Goal: Task Accomplishment & Management: Use online tool/utility

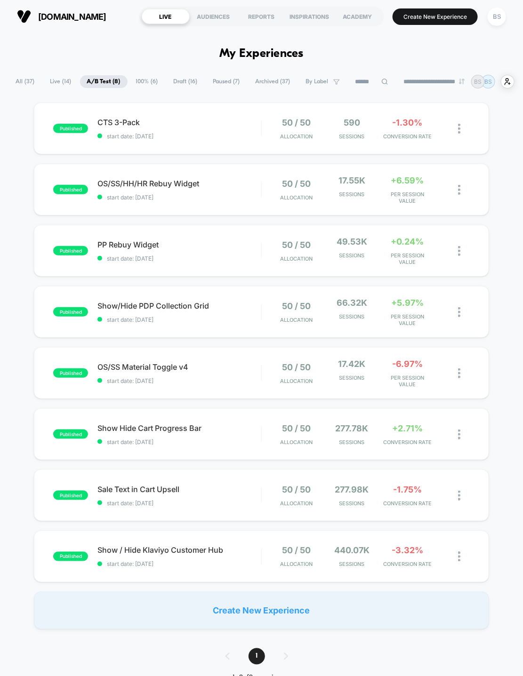
drag, startPoint x: 19, startPoint y: 85, endPoint x: 21, endPoint y: 103, distance: 18.5
click at [19, 88] on div "**********" at bounding box center [261, 82] width 505 height 14
click at [19, 86] on span "All ( 37 )" at bounding box center [25, 81] width 33 height 13
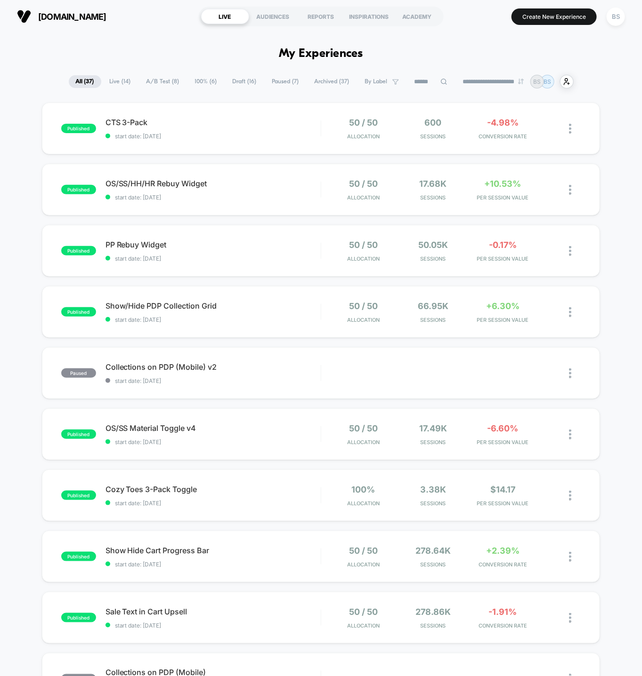
click at [203, 82] on span "100% ( 6 )" at bounding box center [206, 81] width 36 height 13
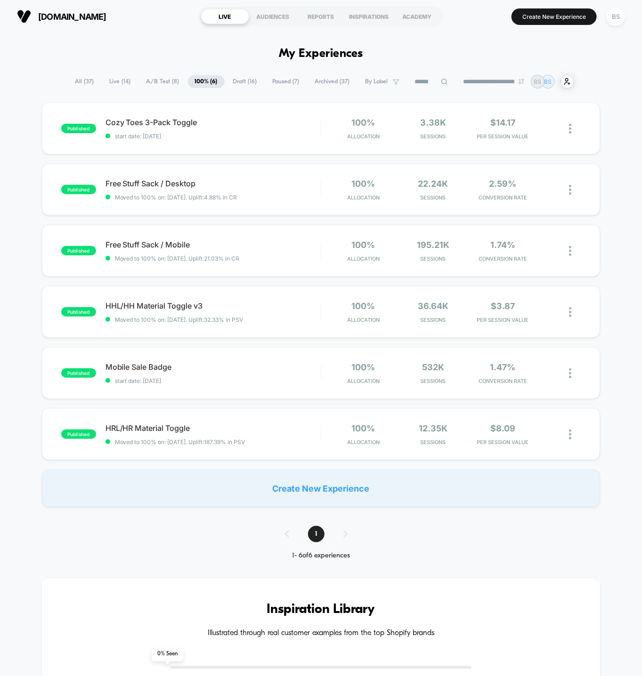
click at [147, 80] on span "A/B Test ( 8 )" at bounding box center [162, 81] width 47 height 13
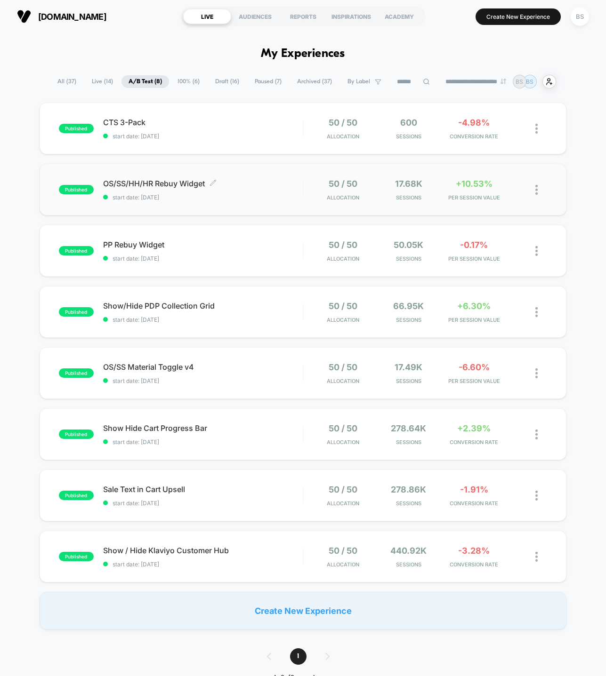
click at [284, 187] on span "OS/SS/HH/HR Rebuy Widget Click to edit experience details" at bounding box center [203, 183] width 200 height 9
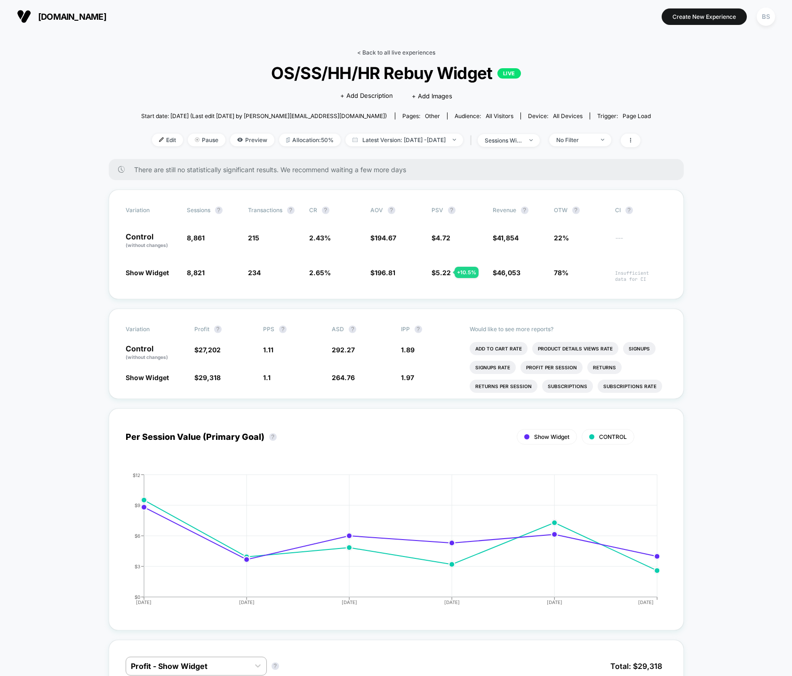
click at [357, 52] on link "< Back to all live experiences" at bounding box center [396, 52] width 78 height 7
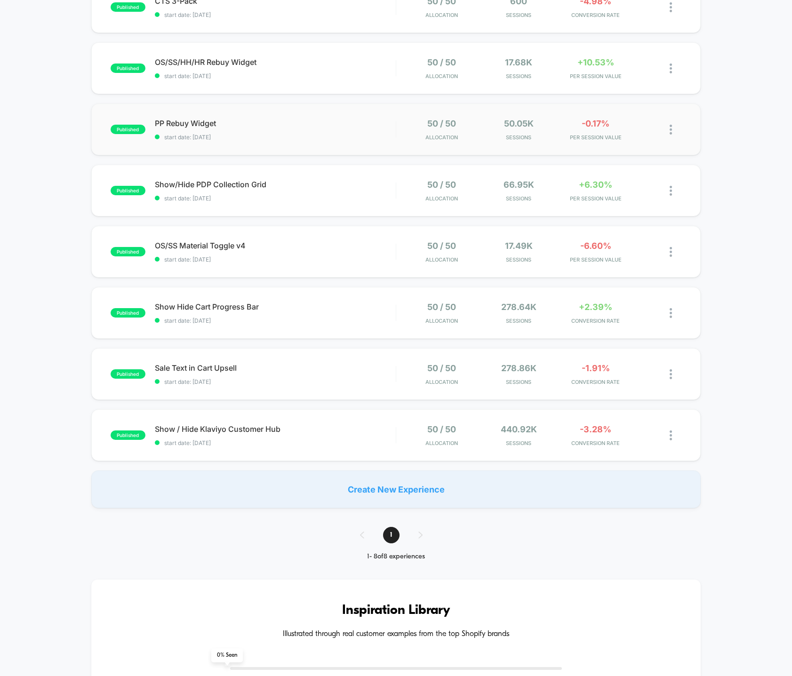
scroll to position [107, 0]
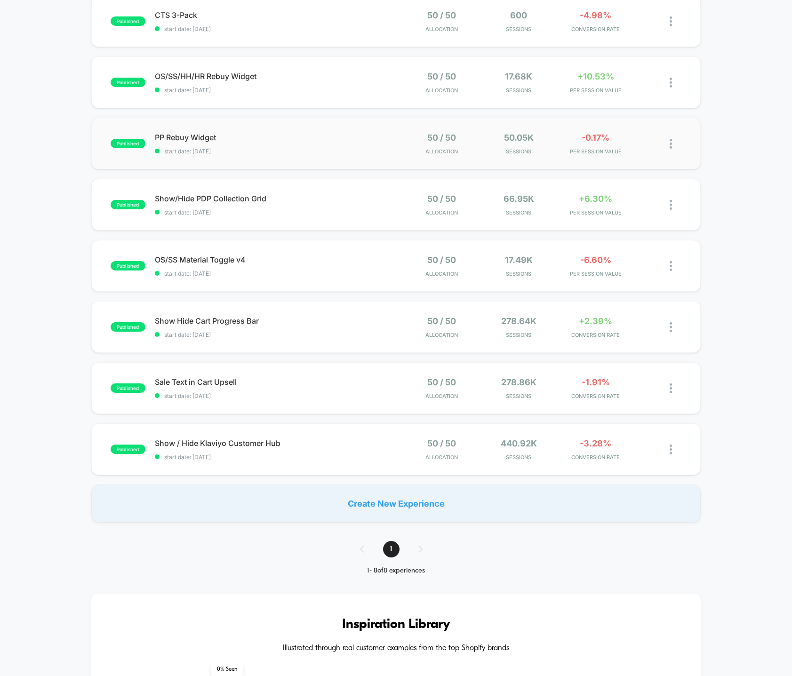
click at [641, 141] on img at bounding box center [671, 144] width 2 height 10
click at [609, 154] on div "Preview Link" at bounding box center [623, 154] width 85 height 21
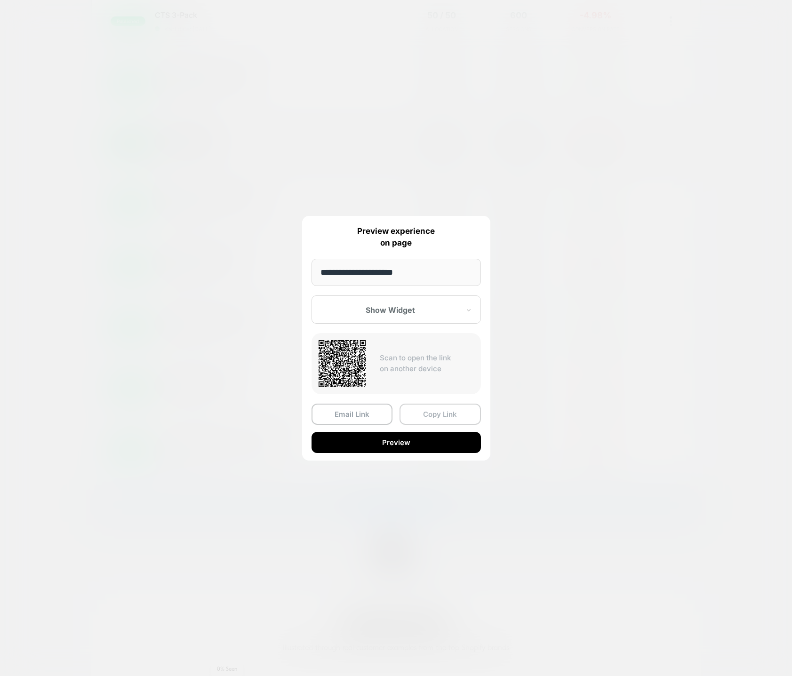
click at [427, 421] on button "Copy Link" at bounding box center [440, 414] width 81 height 21
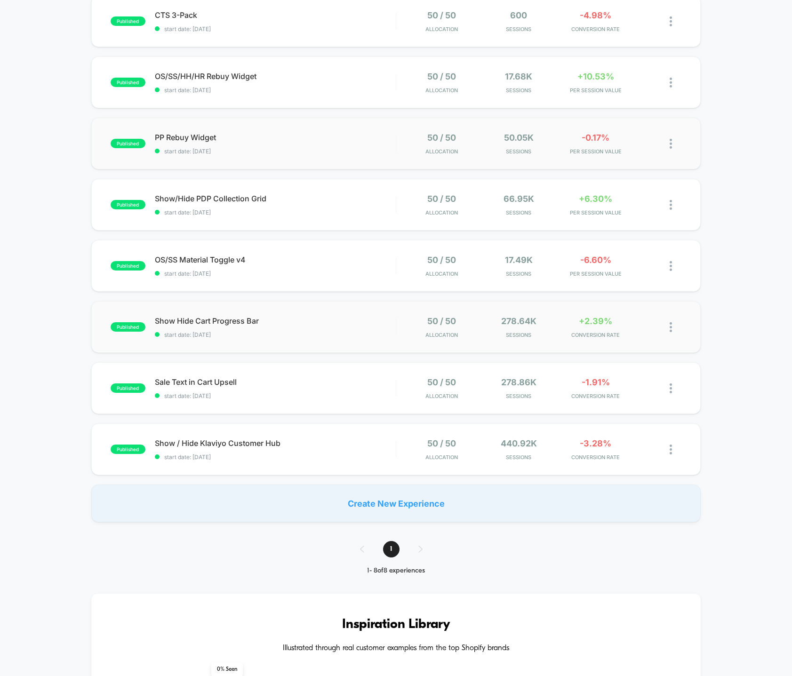
click at [312, 340] on div "published Show Hide Cart Progress Bar start date: 8/17/2025 50 / 50 Allocation …" at bounding box center [396, 327] width 610 height 52
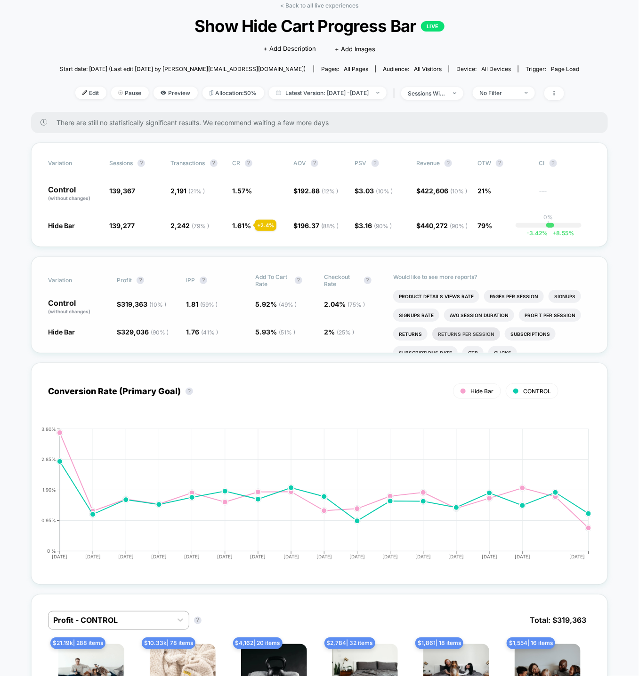
scroll to position [16, 0]
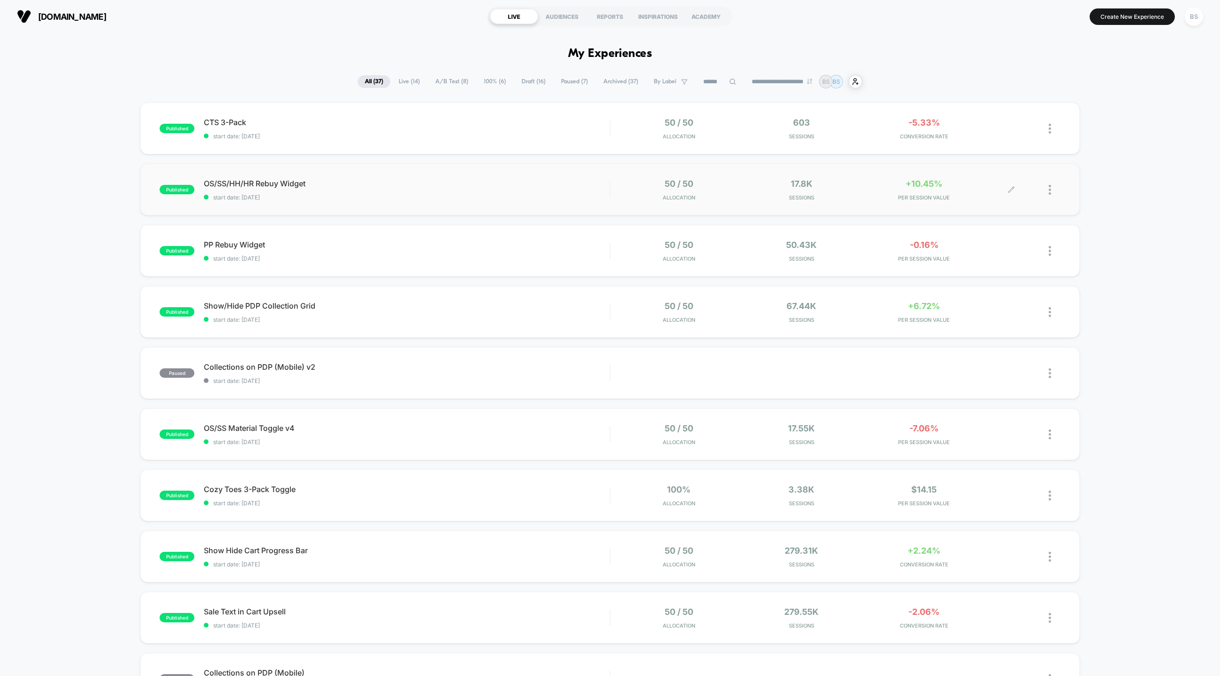
click at [850, 191] on div "17.8k Sessions" at bounding box center [801, 190] width 118 height 22
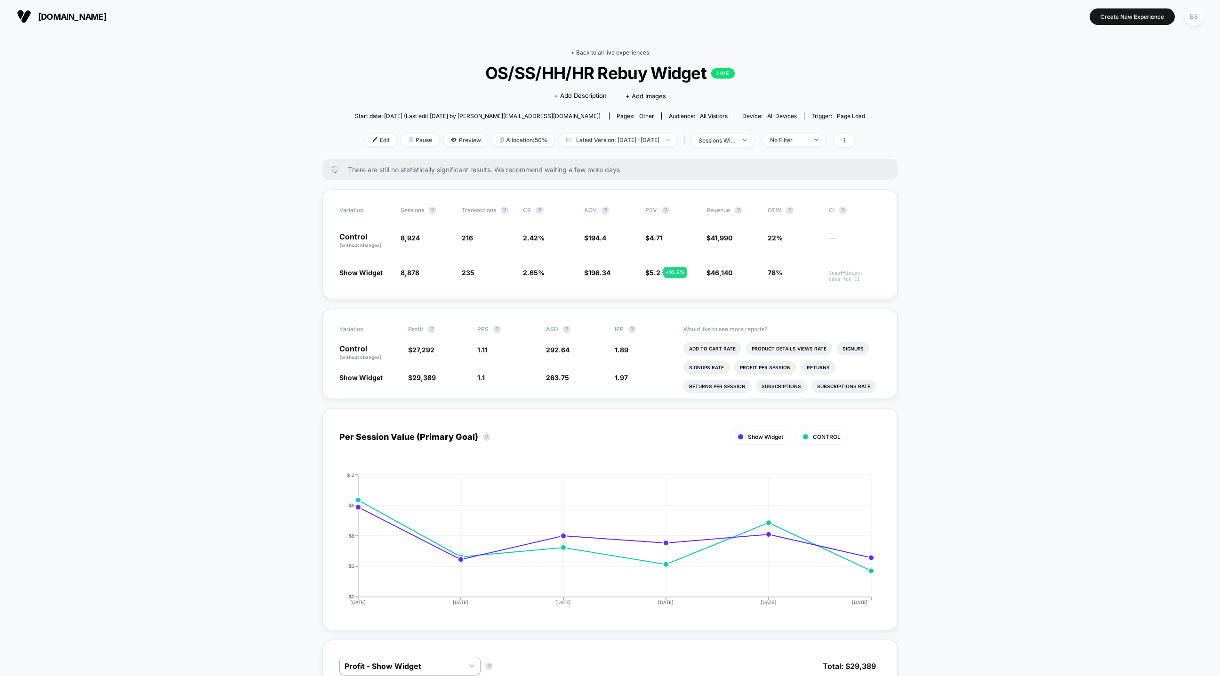
click at [587, 53] on link "< Back to all live experiences" at bounding box center [610, 52] width 78 height 7
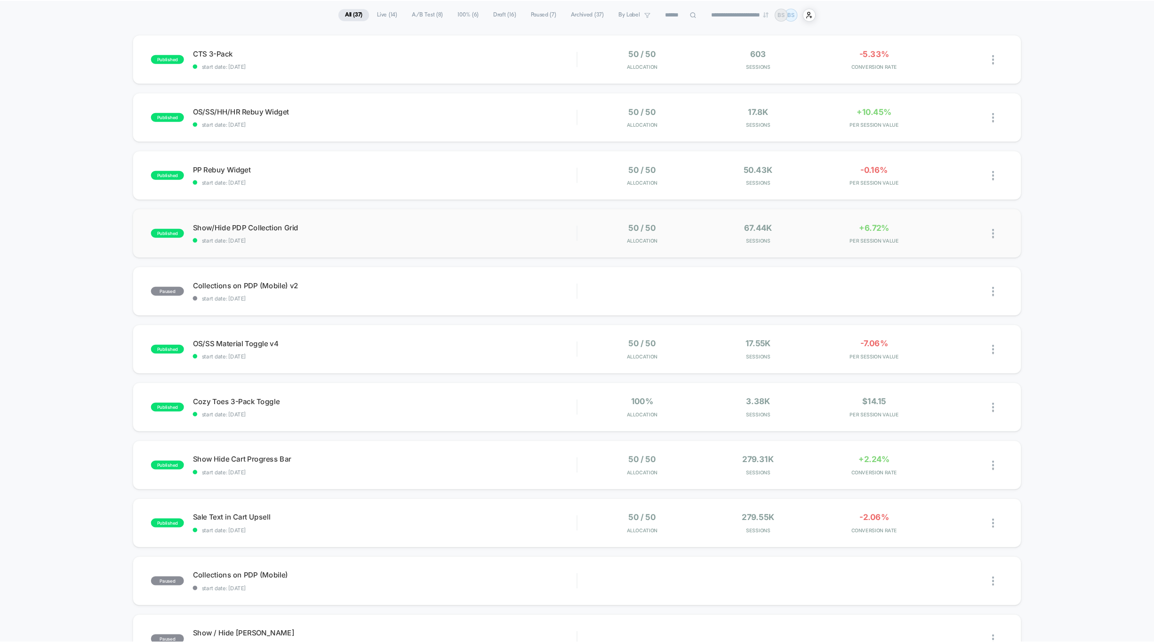
scroll to position [70, 0]
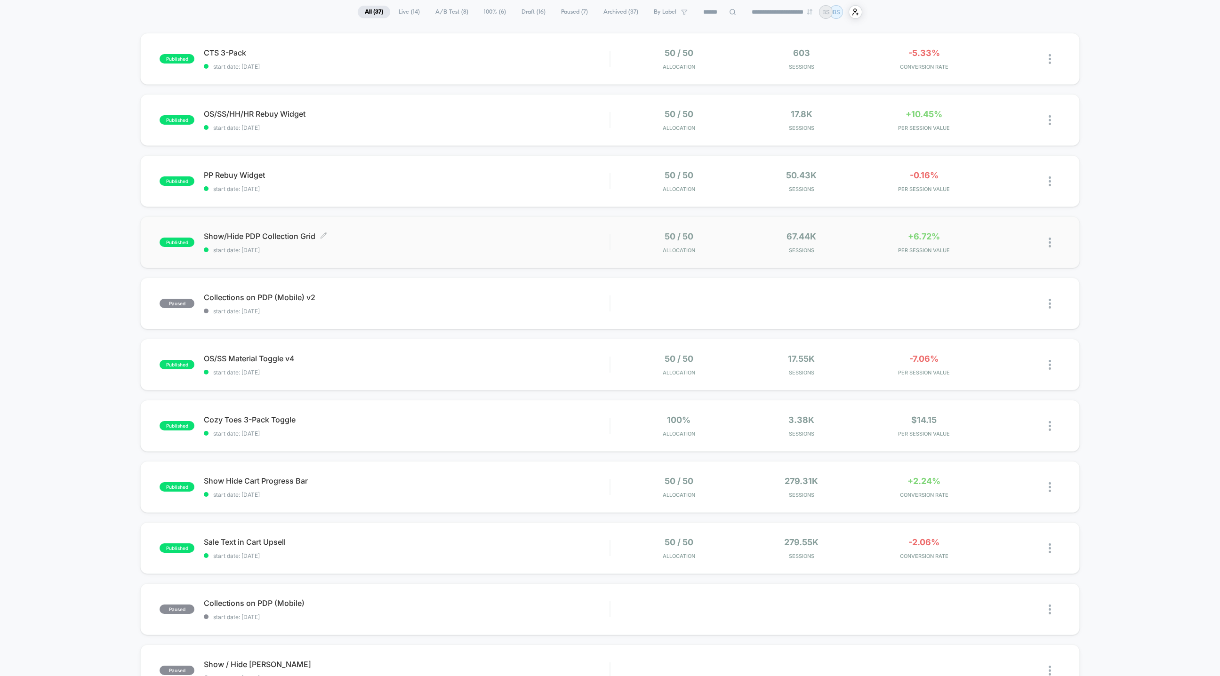
click at [536, 241] on div "Show/Hide PDP Collection Grid Click to edit experience details Click to edit ex…" at bounding box center [407, 243] width 406 height 22
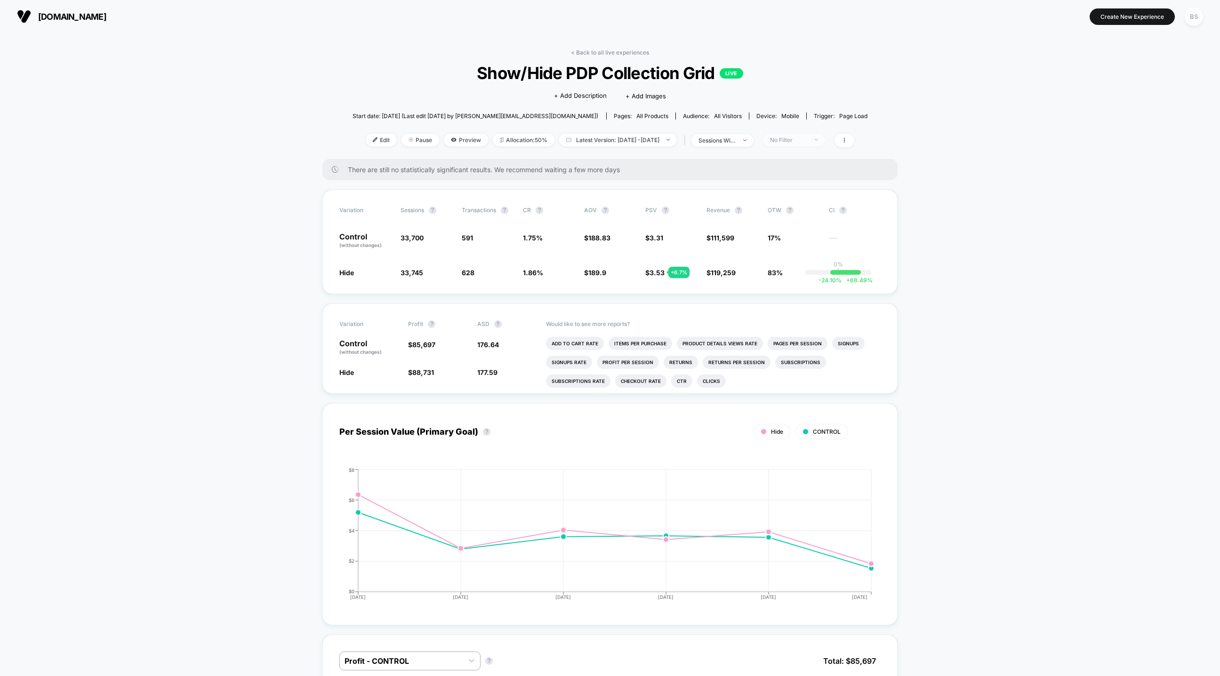
click at [793, 141] on div "No Filter" at bounding box center [789, 139] width 38 height 7
click at [791, 233] on span "New Visitors" at bounding box center [799, 231] width 39 height 8
click at [794, 275] on button "Save" at bounding box center [808, 277] width 86 height 16
